Goal: Information Seeking & Learning: Find specific fact

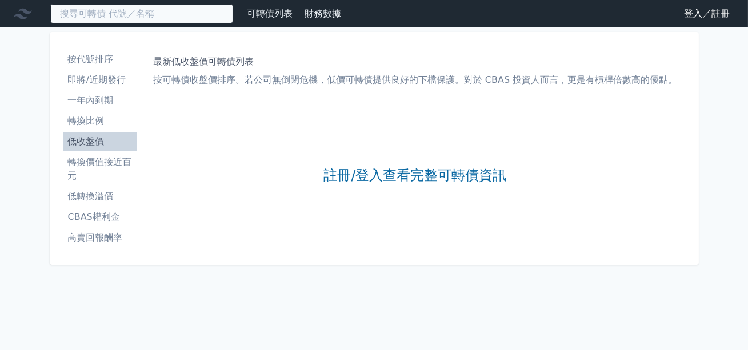
drag, startPoint x: 181, startPoint y: 22, endPoint x: 174, endPoint y: 23, distance: 6.9
click at [178, 23] on input at bounding box center [141, 13] width 183 height 19
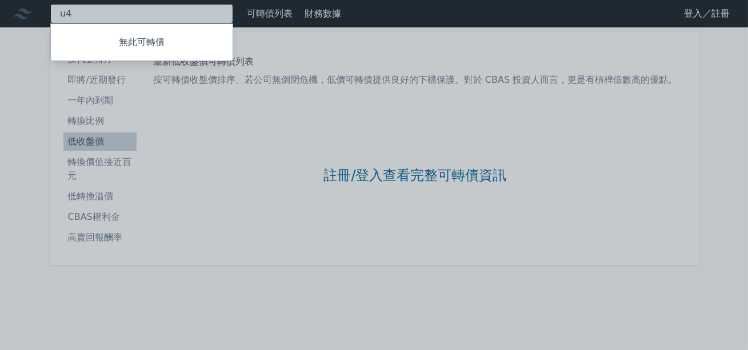
type input "u"
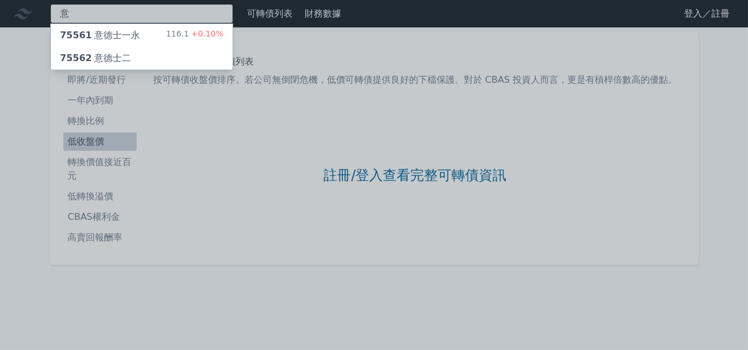
type input "意"
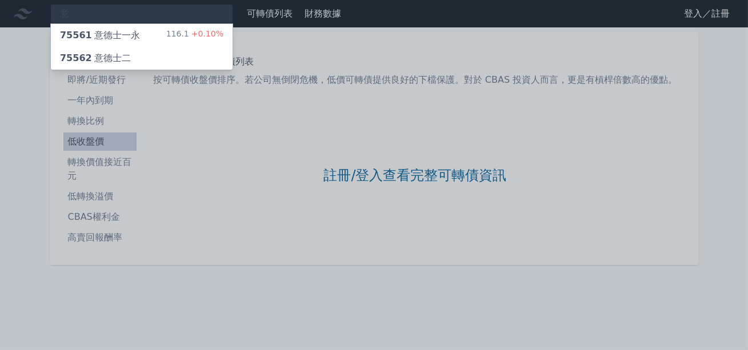
drag, startPoint x: 133, startPoint y: 14, endPoint x: 82, endPoint y: 13, distance: 50.8
click at [82, 13] on div at bounding box center [374, 175] width 748 height 350
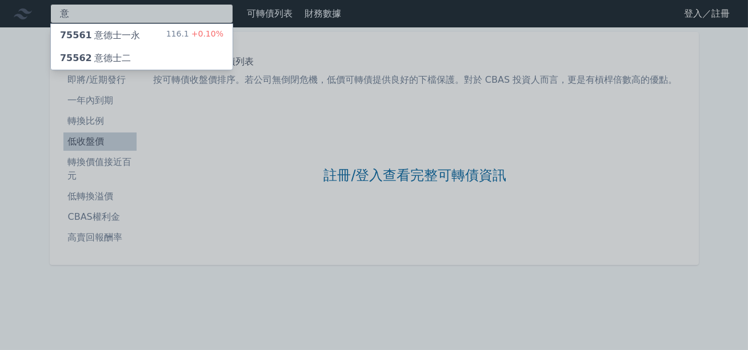
click at [82, 13] on div "意 75561 意德士一永 116.1 +0.10% 75562 意德士二" at bounding box center [141, 13] width 183 height 19
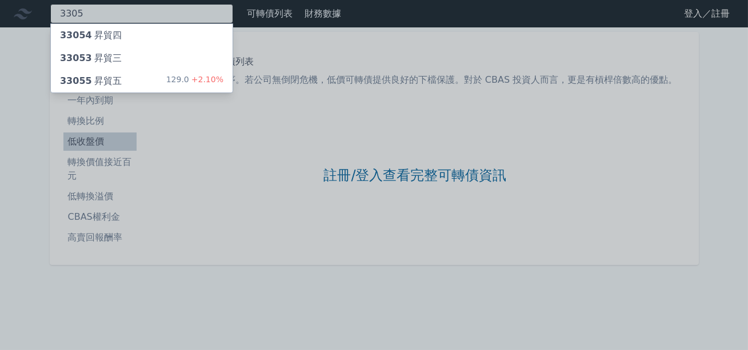
type input "3305"
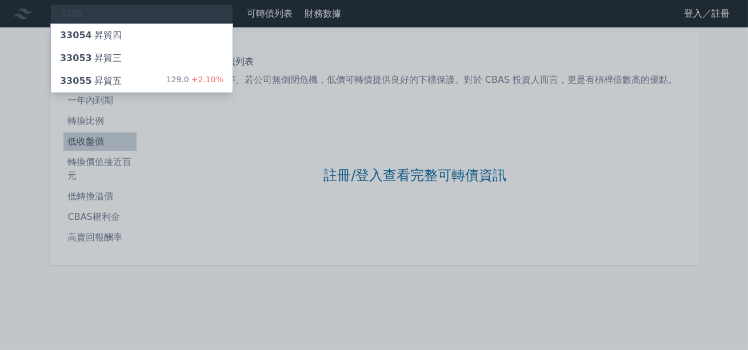
click at [94, 86] on div "33055 昇貿五" at bounding box center [91, 81] width 62 height 14
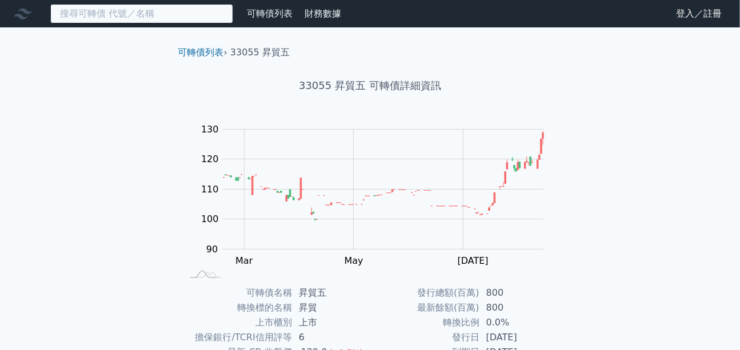
click at [179, 10] on input at bounding box center [141, 13] width 183 height 19
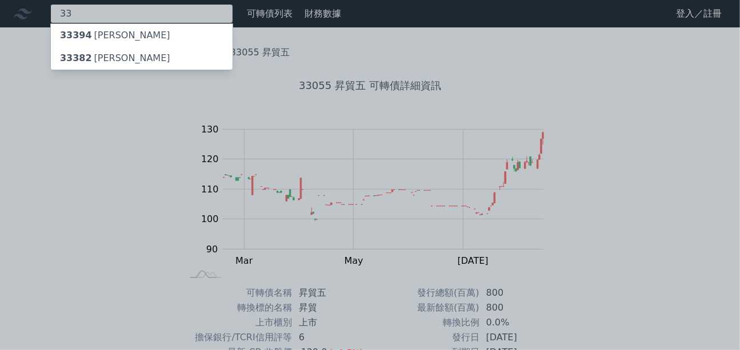
type input "3"
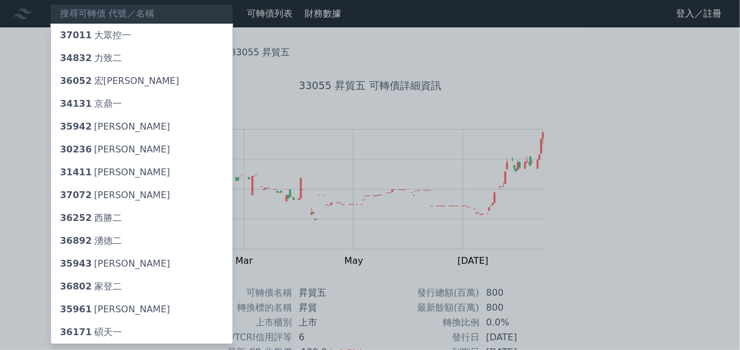
click at [0, 82] on div at bounding box center [370, 175] width 740 height 350
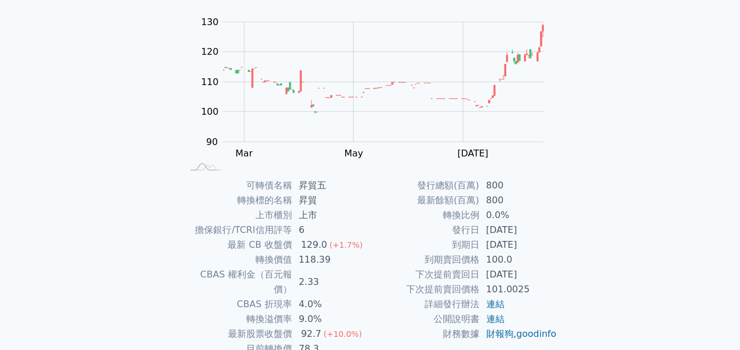
scroll to position [51, 0]
